Goal: Complete application form: Complete application form

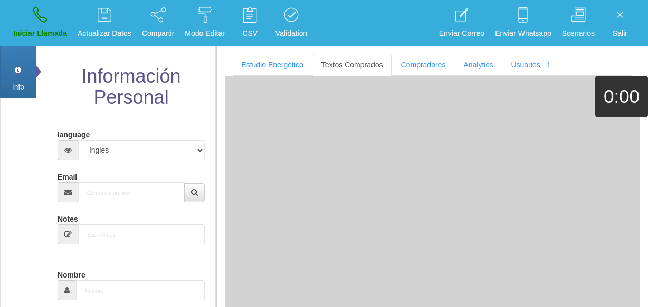
select select "4"
type input "[EMAIL_ADDRESS][DOMAIN_NAME]"
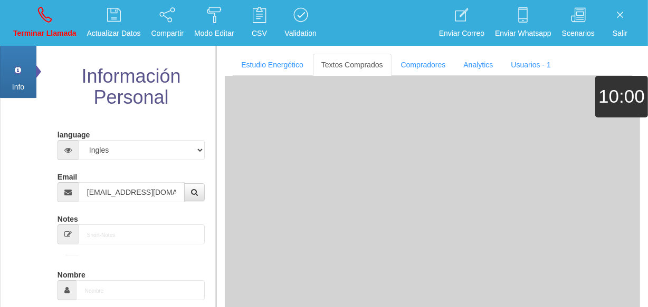
type input "[DATE]"
type input "[PERSON_NAME]"
select select "2"
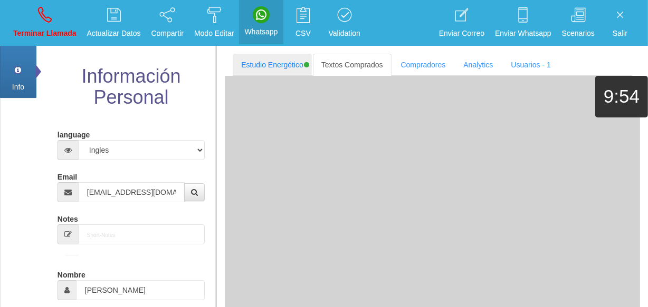
type input "[EMAIL_ADDRESS][DOMAIN_NAME]"
click at [285, 66] on link "Estudio Energético" at bounding box center [272, 65] width 79 height 22
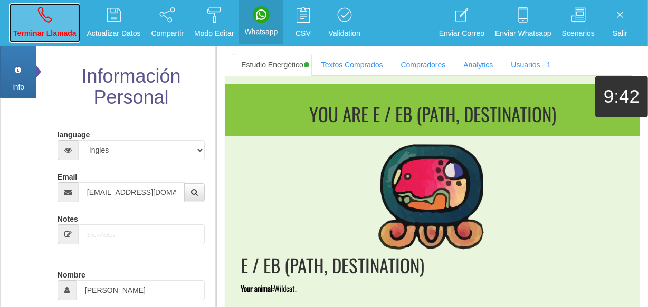
drag, startPoint x: 36, startPoint y: 33, endPoint x: 39, endPoint y: 28, distance: 6.1
click at [36, 33] on p "Terminar Llamada" at bounding box center [44, 33] width 63 height 12
select select "0"
